Goal: Find specific page/section: Find specific page/section

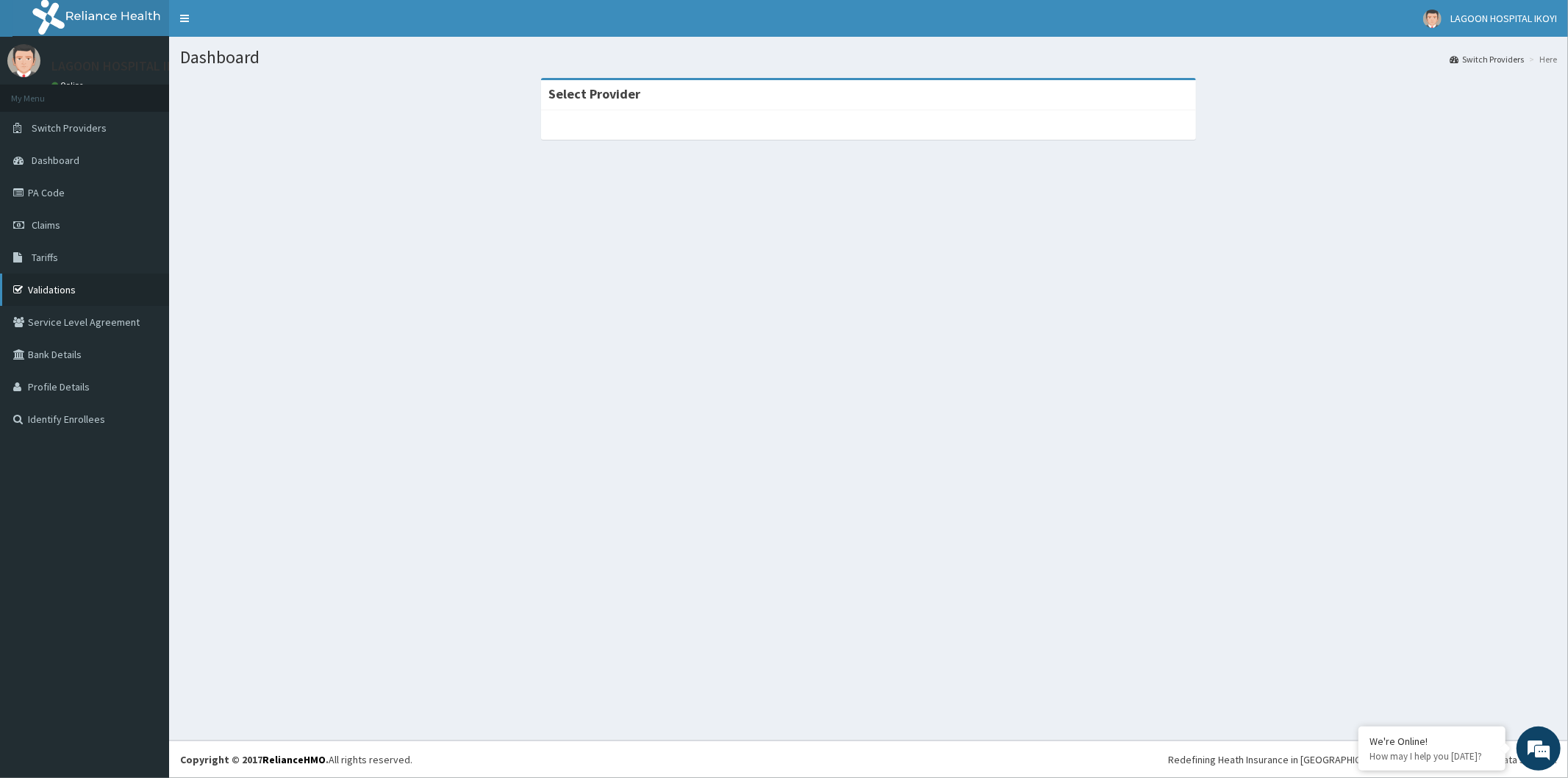
click at [71, 292] on link "Validations" at bounding box center [85, 290] width 169 height 33
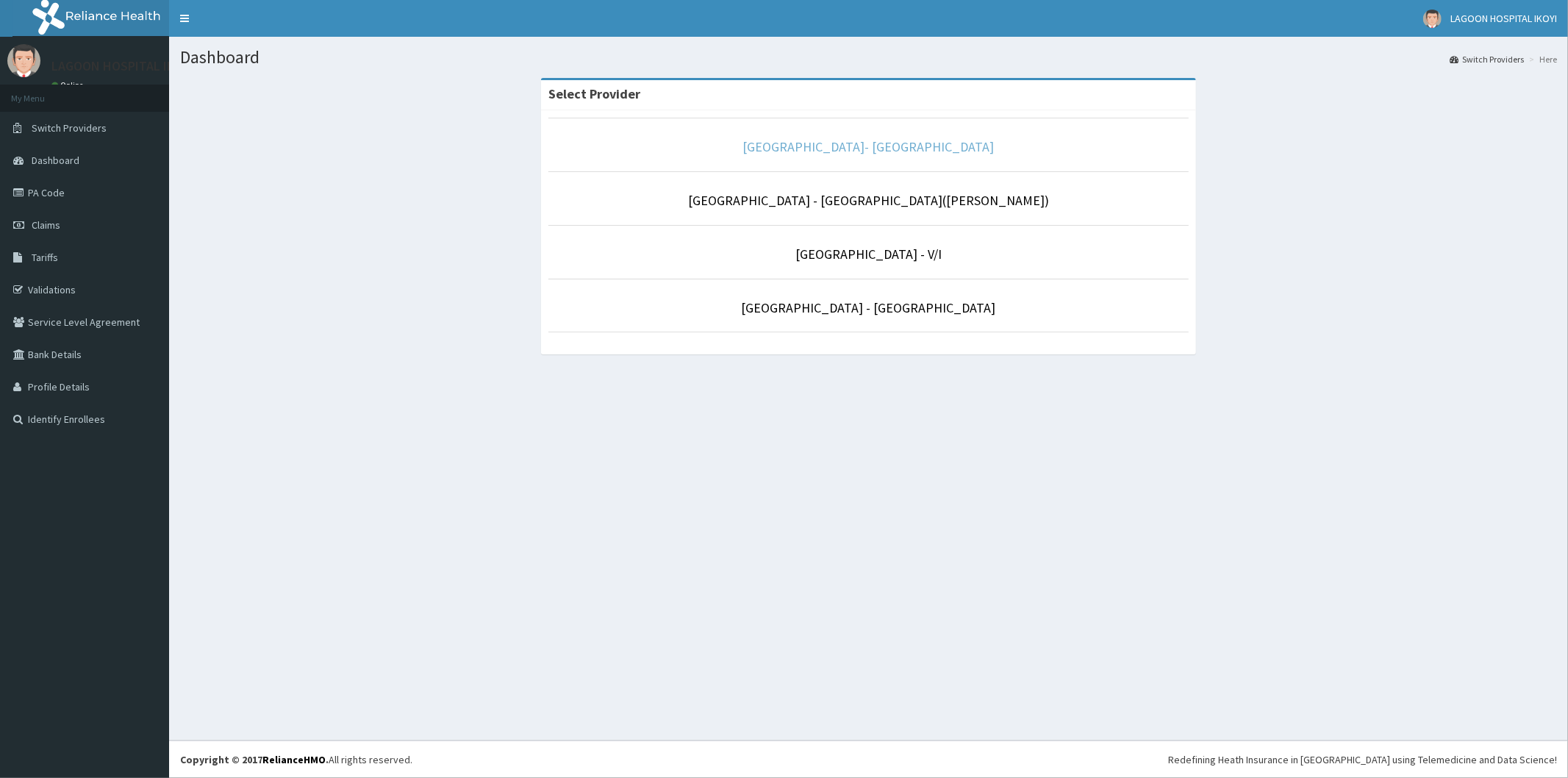
click at [839, 151] on link "Lagoon Hospital- IKOYI" at bounding box center [869, 147] width 252 height 17
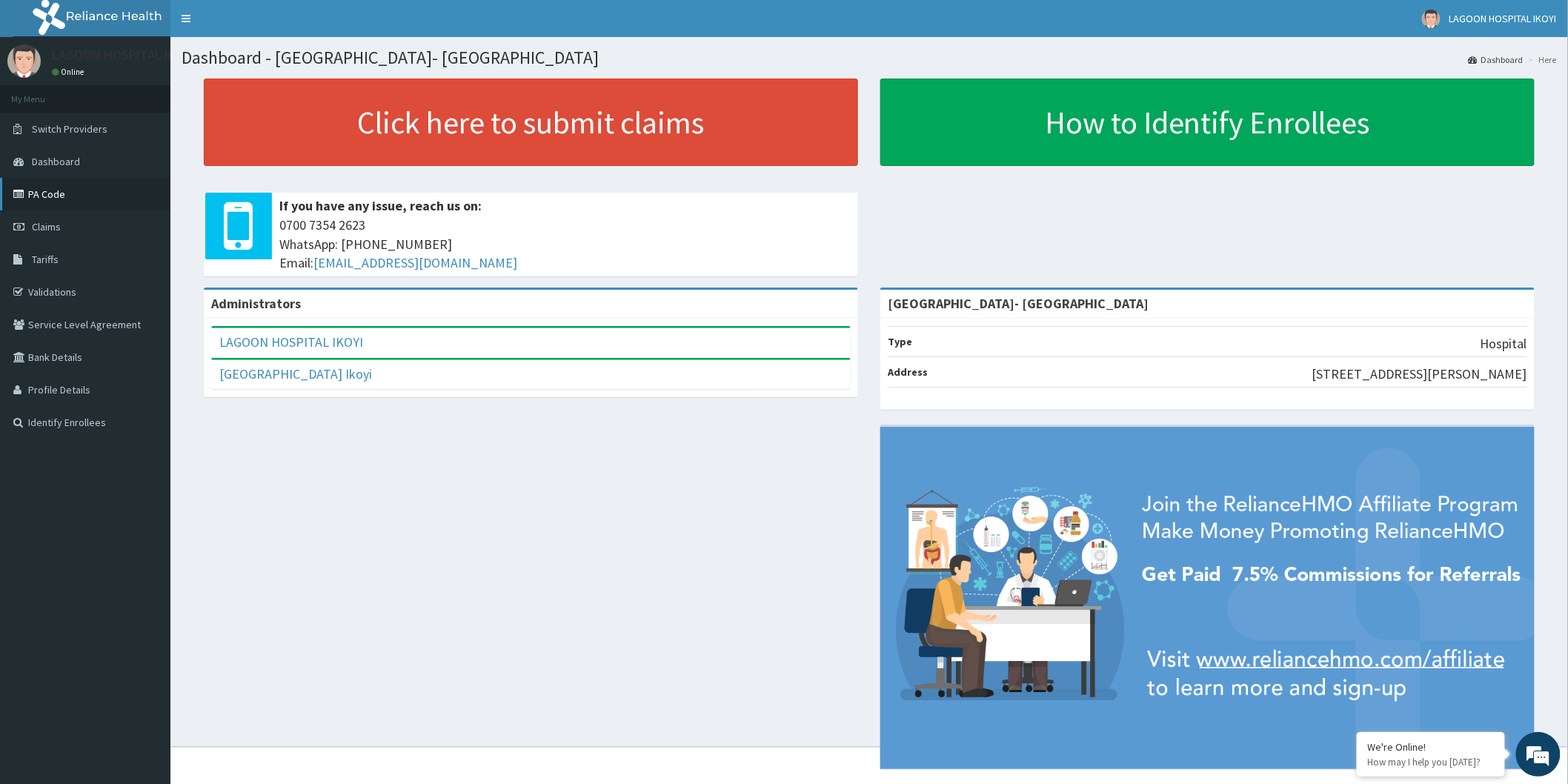
click at [55, 186] on link "PA Code" at bounding box center [85, 195] width 171 height 33
